Goal: Information Seeking & Learning: Learn about a topic

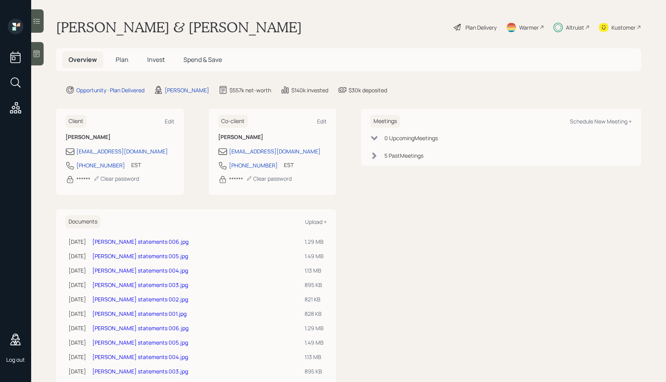
click at [224, 64] on h5 "Spend & Save" at bounding box center [202, 59] width 51 height 17
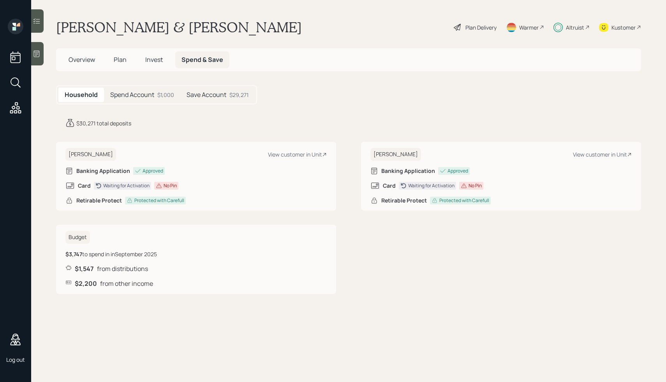
click at [134, 94] on h5 "Spend Account" at bounding box center [132, 94] width 44 height 7
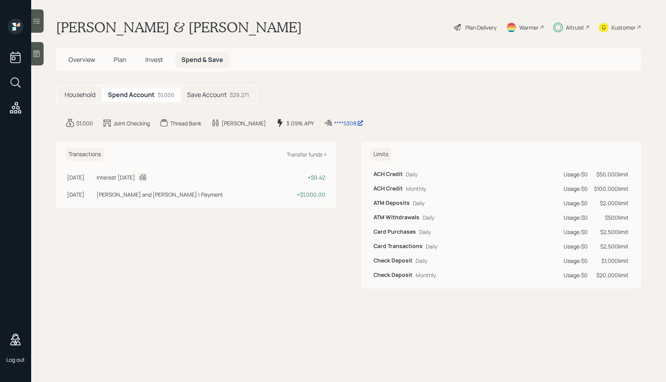
click at [208, 92] on h5 "Save Account" at bounding box center [207, 94] width 40 height 7
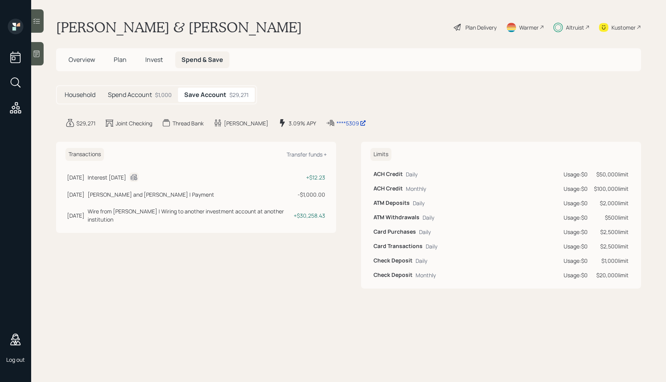
click at [161, 97] on div "$1,000" at bounding box center [163, 95] width 17 height 8
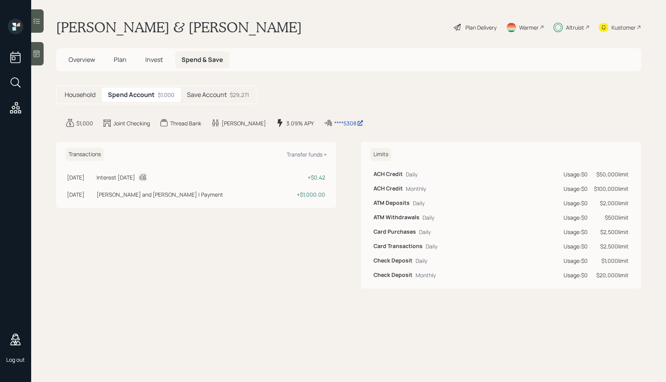
click at [448, 110] on main "Glenn Munson & Kathleen Wright Plan Delivery Warmer Altruist Kustomer Overview …" at bounding box center [348, 191] width 635 height 382
click at [79, 95] on h5 "Household" at bounding box center [80, 94] width 31 height 7
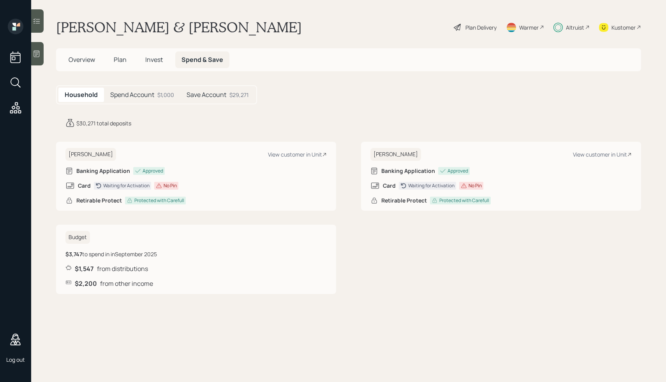
click at [133, 188] on div "Waiting for Activation" at bounding box center [126, 185] width 46 height 7
click at [194, 188] on div "Card Waiting for Activation No Pin" at bounding box center [195, 185] width 261 height 9
click at [590, 152] on div "View customer in Unit" at bounding box center [602, 154] width 59 height 7
click at [128, 93] on h5 "Spend Account" at bounding box center [132, 94] width 44 height 7
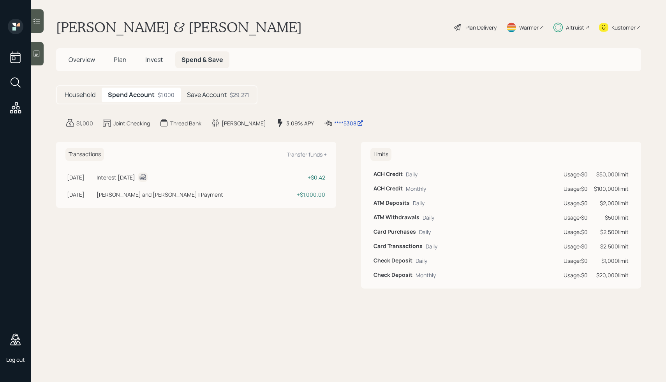
click at [86, 93] on h5 "Household" at bounding box center [80, 94] width 31 height 7
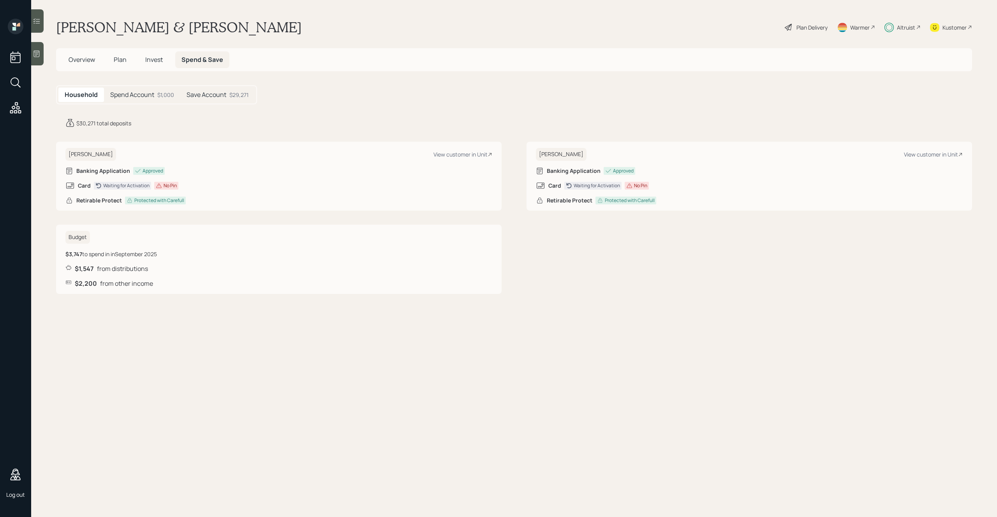
click at [574, 265] on div "Budget $3,747 to spend in in September 2025 $1,547 from distributions $2,200 fr…" at bounding box center [514, 259] width 916 height 69
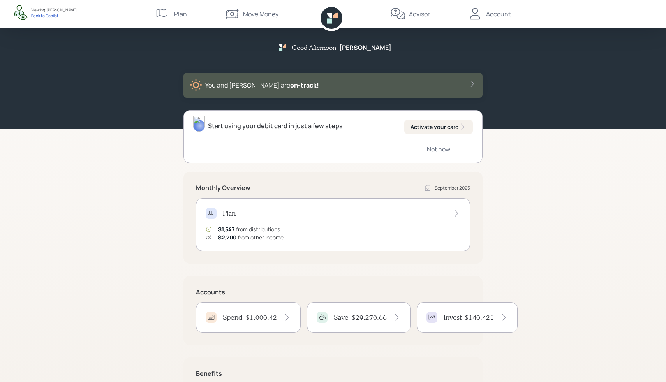
click at [265, 316] on h4 "$1,000.42" at bounding box center [261, 317] width 31 height 9
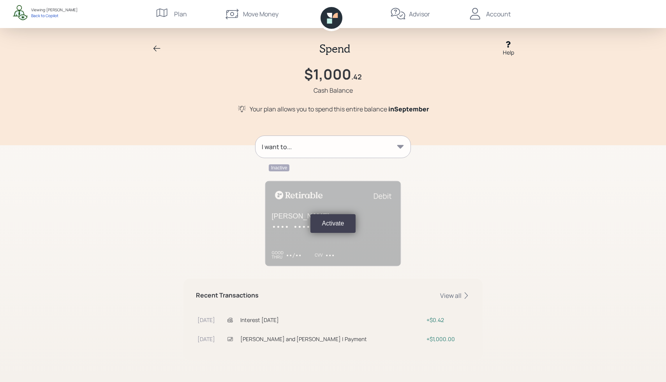
click at [401, 145] on icon at bounding box center [400, 147] width 7 height 4
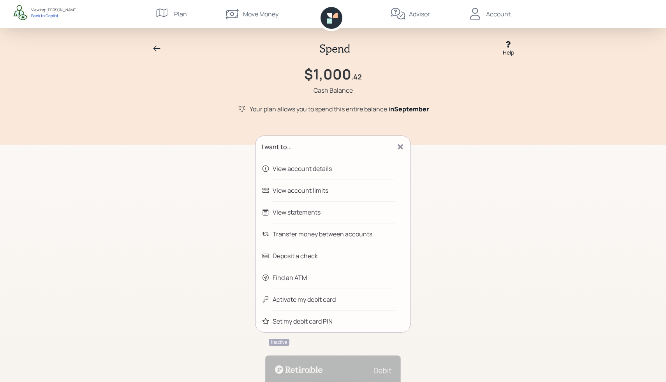
click at [508, 150] on div "Spend Help $1,000 .42 Cash Balance Your plan allows you to spend this entire ba…" at bounding box center [333, 278] width 666 height 556
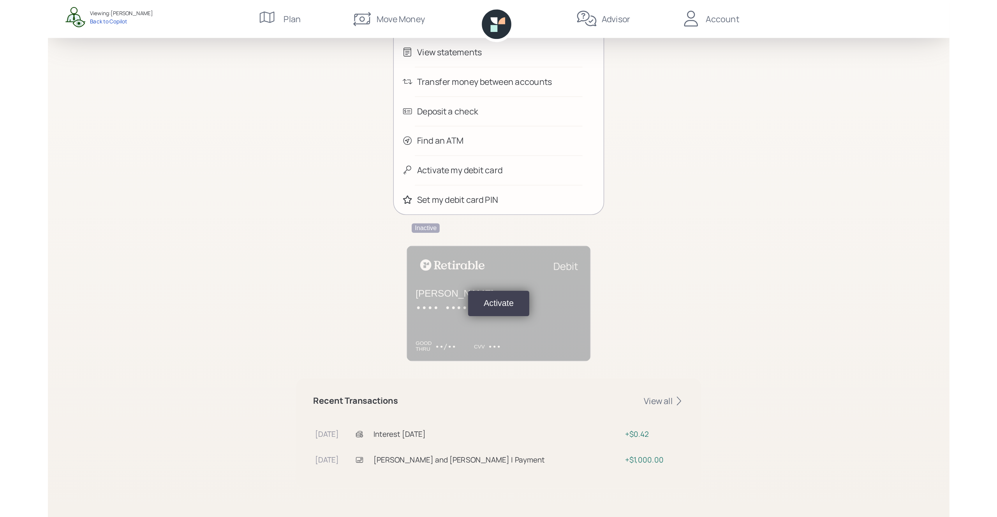
scroll to position [39, 0]
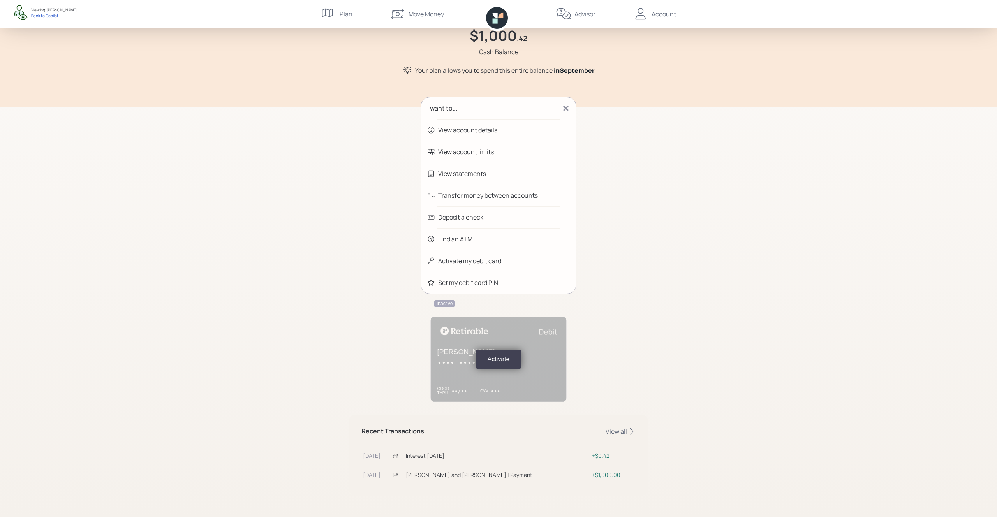
click at [666, 282] on div "Spend Help $1,000 .42 Cash Balance Your plan allows you to spend this entire ba…" at bounding box center [498, 239] width 997 height 556
